Goal: Task Accomplishment & Management: Use online tool/utility

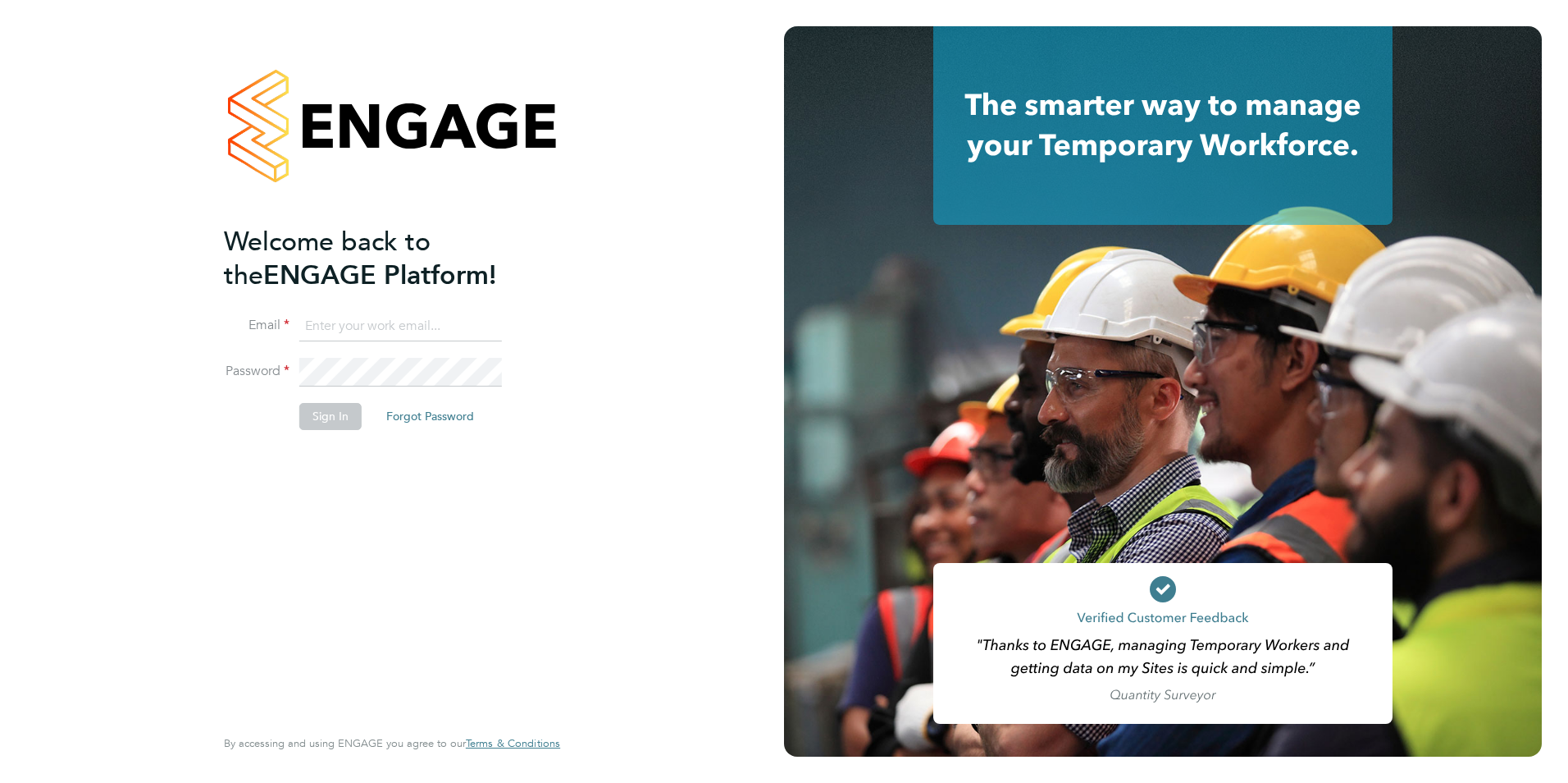
type input "mahtabp@dannysullivan.co.uk"
click at [332, 420] on button "Sign In" at bounding box center [331, 415] width 63 height 26
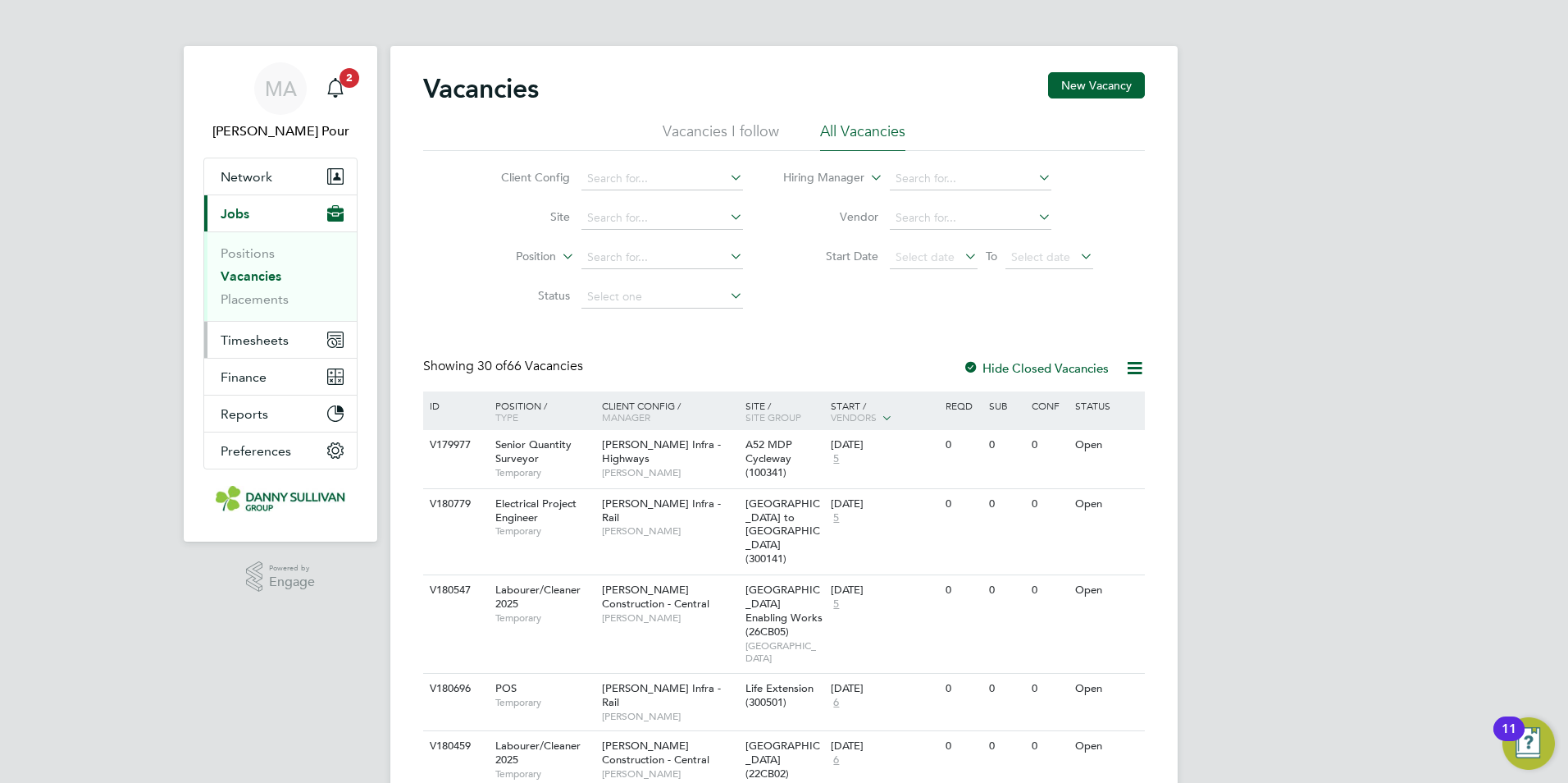
click at [276, 344] on span "Timesheets" at bounding box center [255, 339] width 68 height 15
click at [850, 133] on li "All Vacancies" at bounding box center [862, 136] width 85 height 30
click at [643, 223] on input at bounding box center [662, 218] width 162 height 23
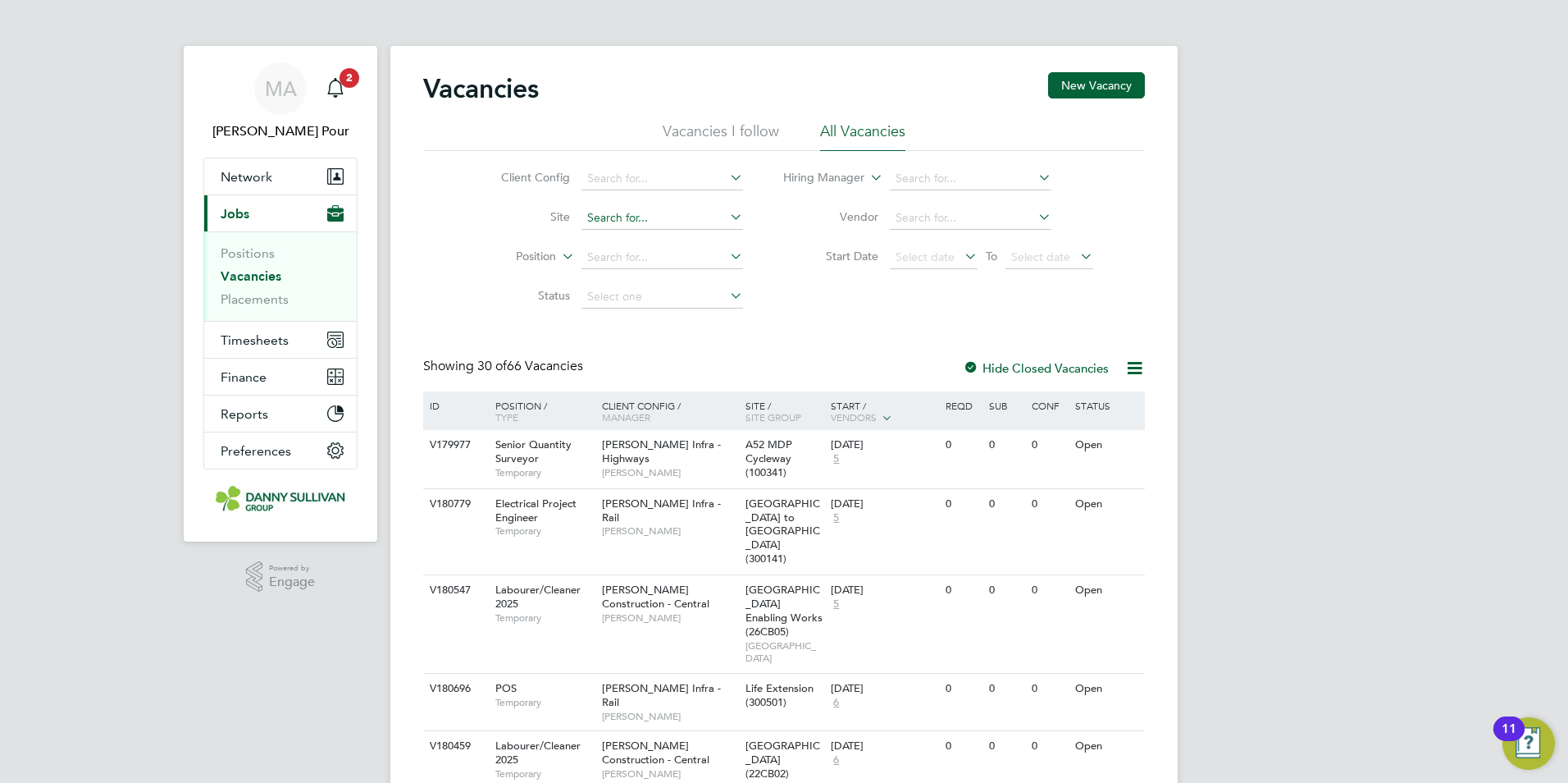
click at [653, 215] on input at bounding box center [662, 218] width 162 height 23
click at [715, 232] on li "Northum [PERSON_NAME] Line (300127)" at bounding box center [729, 241] width 300 height 22
type input "Northumberland Line (300127)"
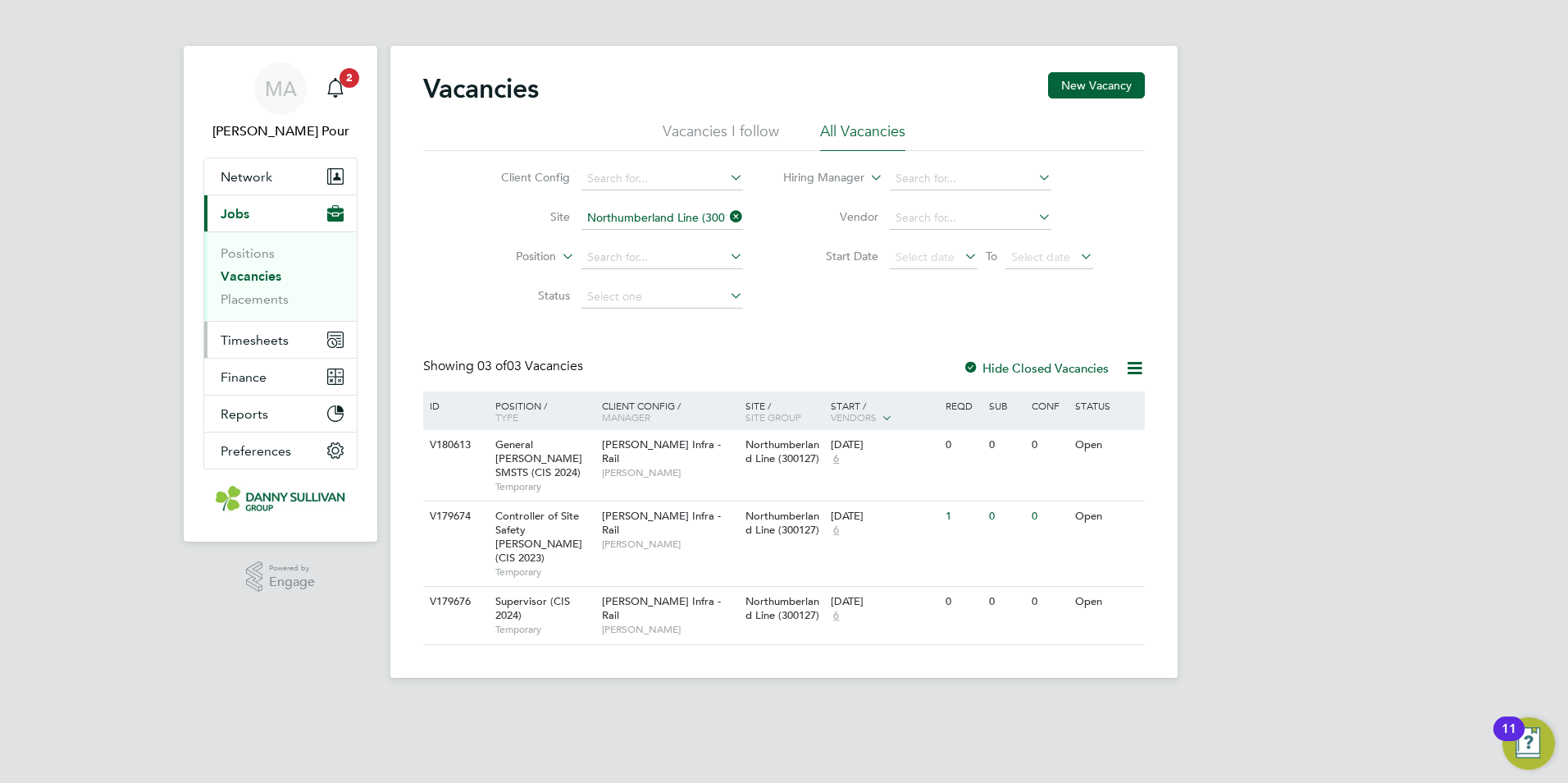
click at [265, 341] on span "Timesheets" at bounding box center [255, 339] width 68 height 15
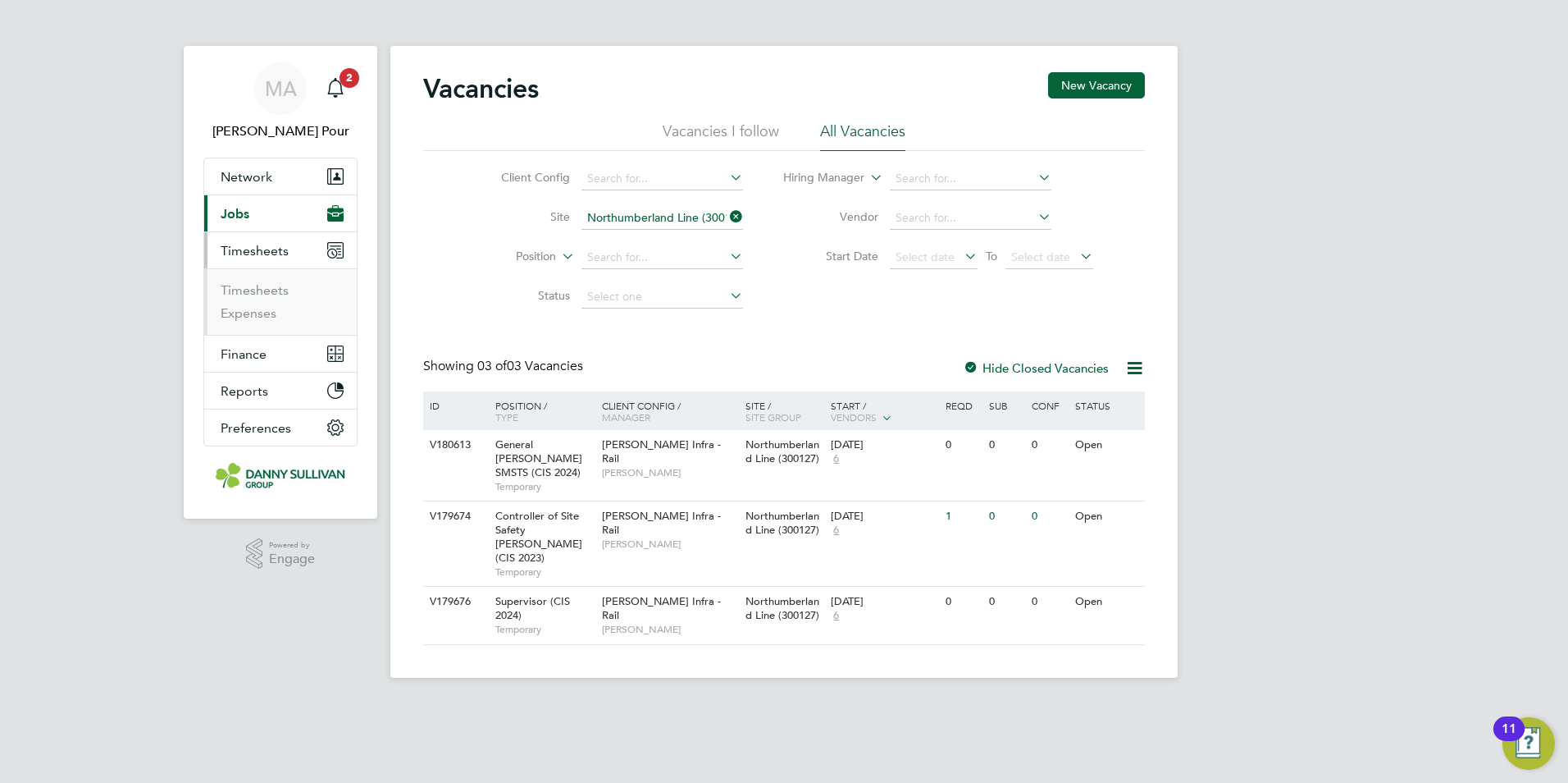
click at [267, 298] on li "Timesheets" at bounding box center [283, 294] width 123 height 23
click at [261, 294] on link "Timesheets" at bounding box center [255, 289] width 68 height 15
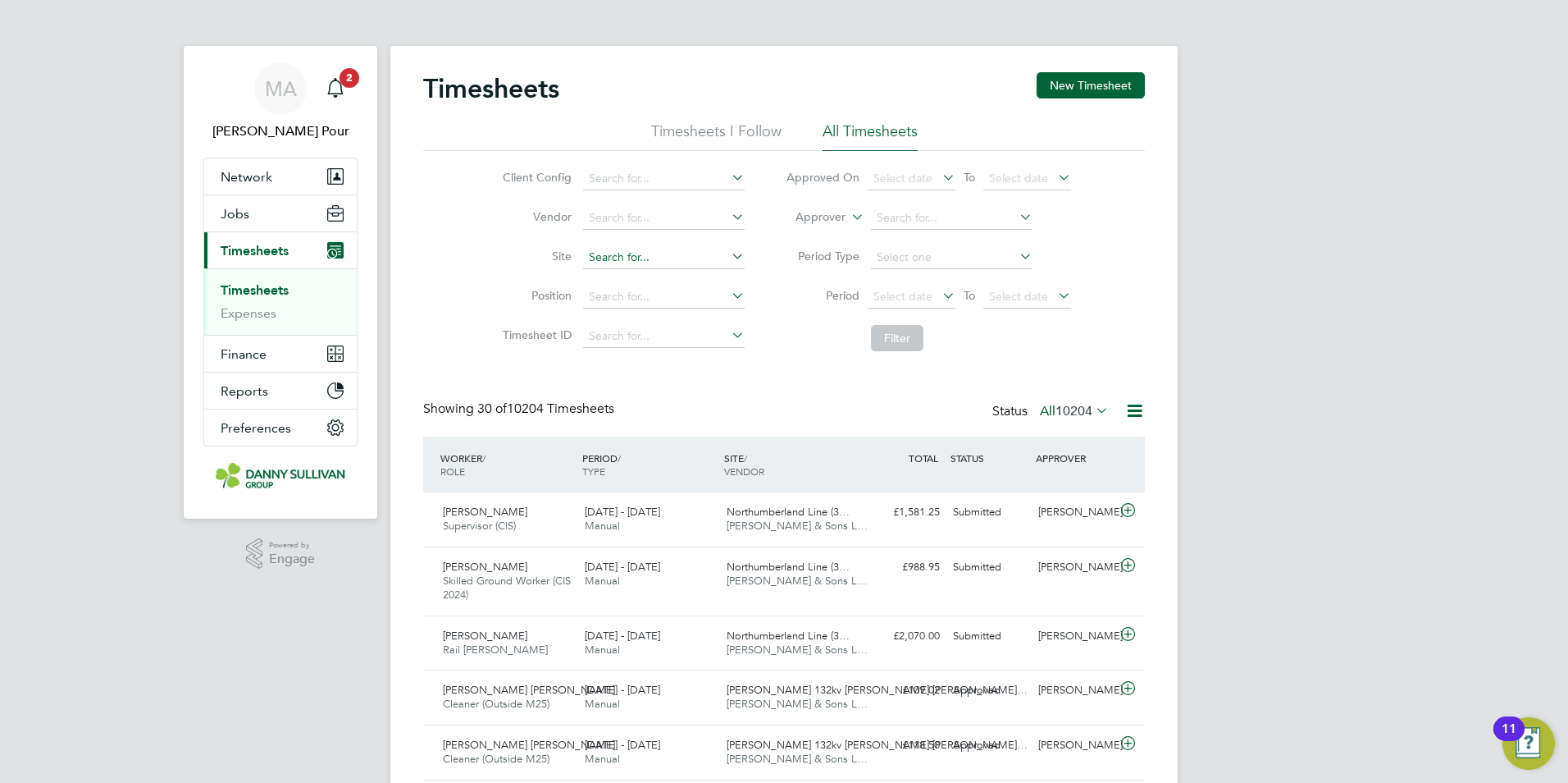
click at [628, 250] on input at bounding box center [664, 258] width 162 height 23
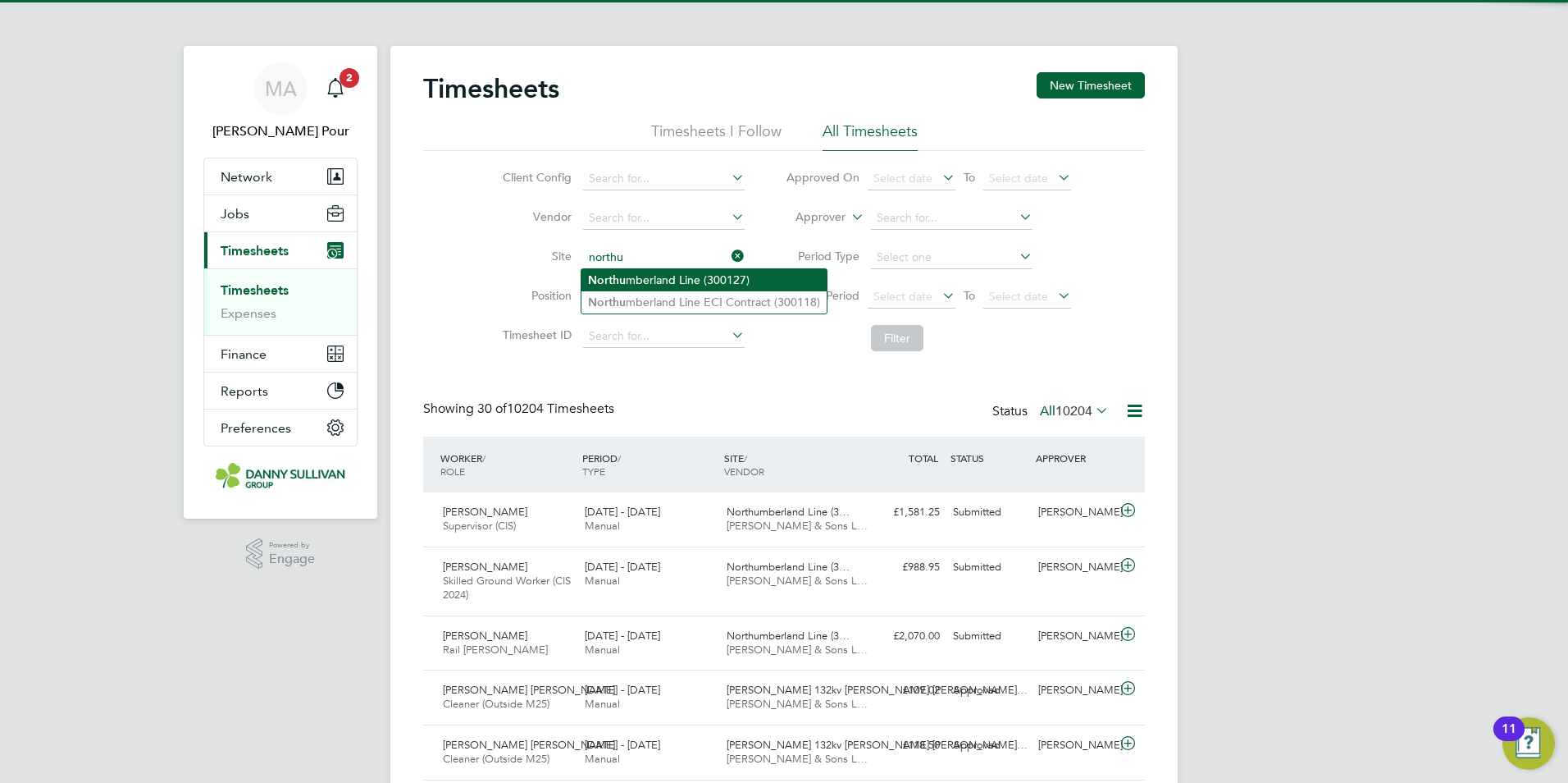
click at [673, 275] on li "Northu mberland Line (300127)" at bounding box center [704, 280] width 245 height 22
type input "Northumberland Line (300127)"
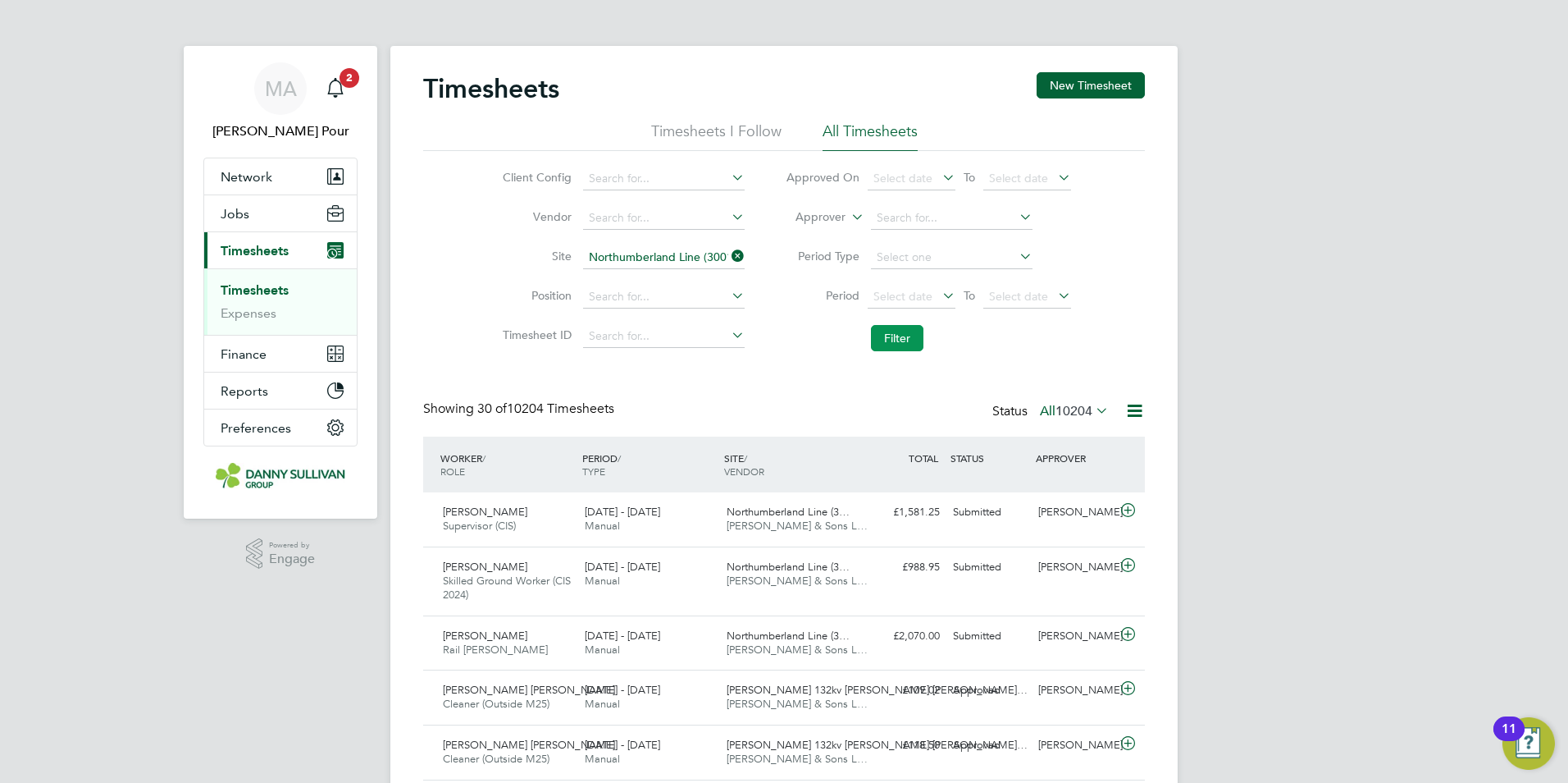
click at [883, 334] on button "Filter" at bounding box center [897, 337] width 53 height 26
click at [703, 256] on input at bounding box center [664, 258] width 162 height 23
